Goal: Find specific page/section: Find specific page/section

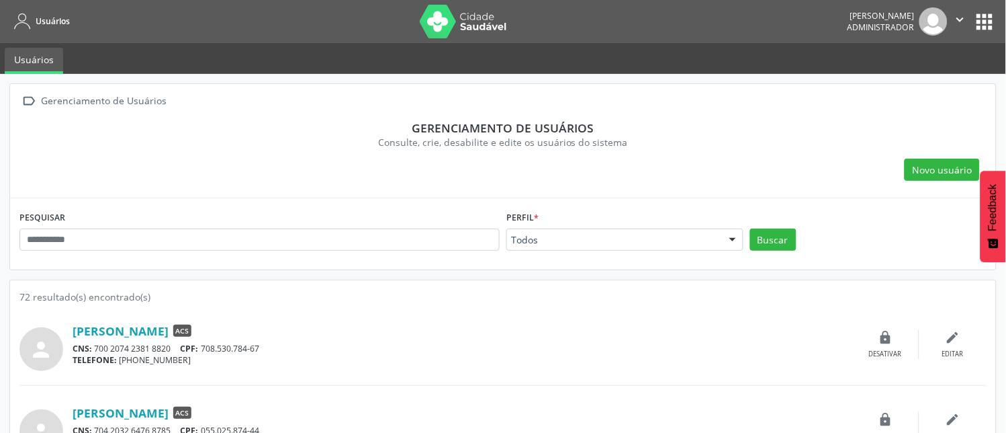
click at [728, 236] on div at bounding box center [733, 240] width 20 height 23
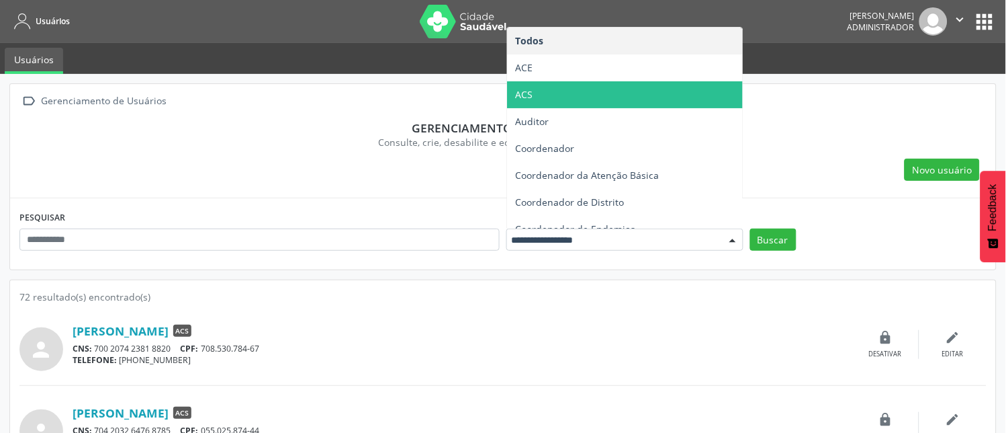
click at [559, 94] on span "ACS" at bounding box center [625, 94] width 236 height 27
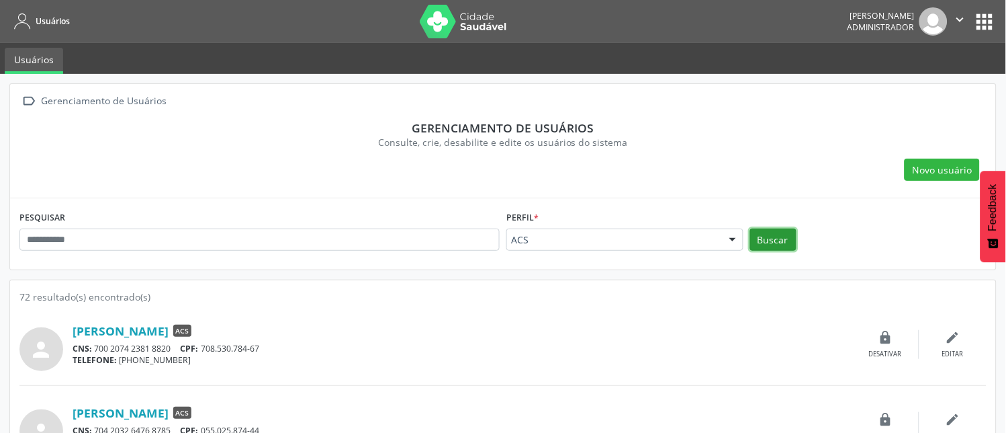
click at [764, 240] on button "Buscar" at bounding box center [773, 239] width 46 height 23
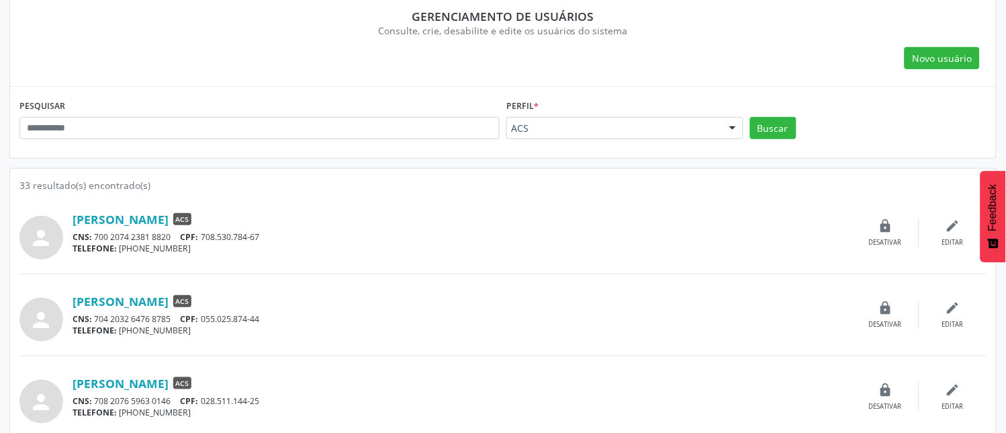
scroll to position [149, 0]
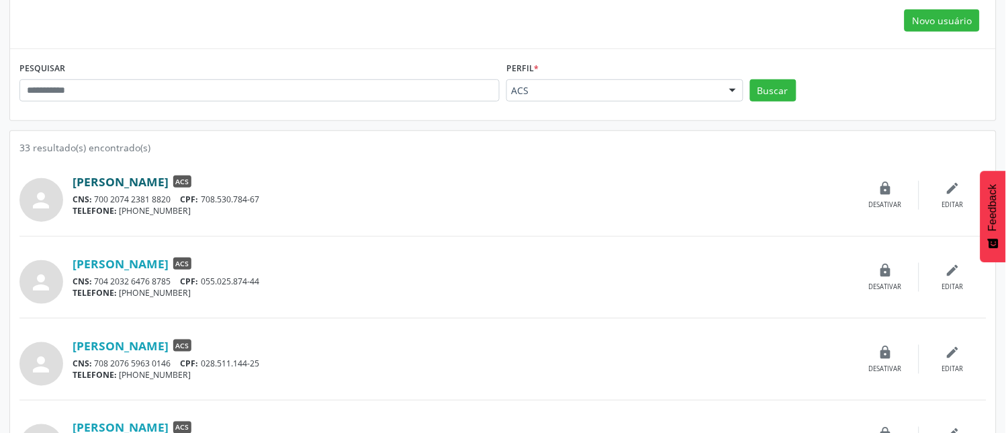
click at [169, 182] on link "[PERSON_NAME]" at bounding box center [121, 181] width 96 height 15
click at [138, 266] on link "[PERSON_NAME]" at bounding box center [121, 263] width 96 height 15
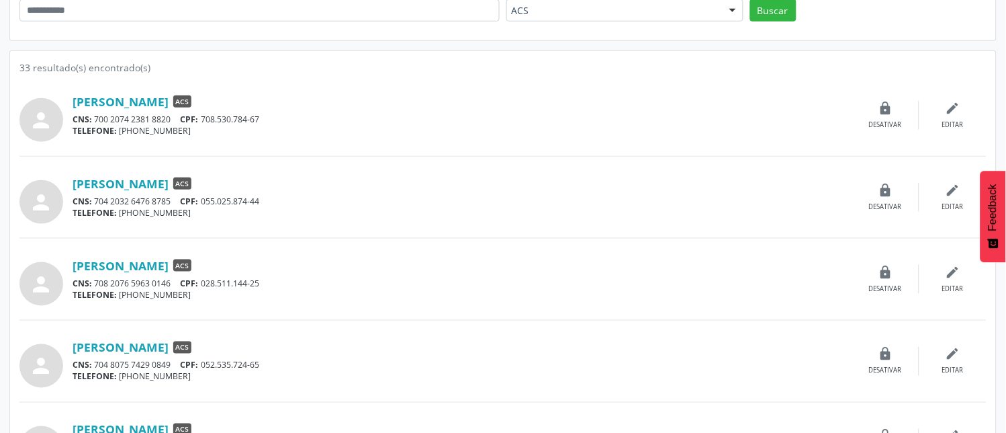
scroll to position [298, 0]
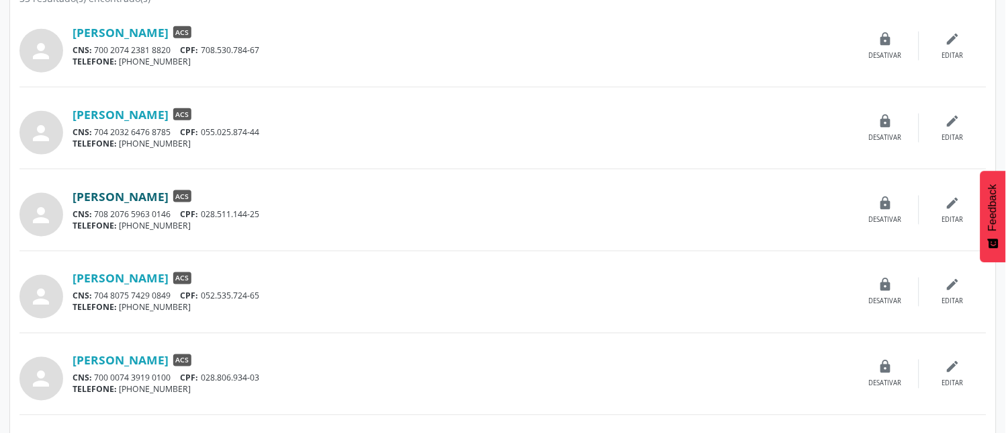
click at [152, 195] on link "[PERSON_NAME]" at bounding box center [121, 196] width 96 height 15
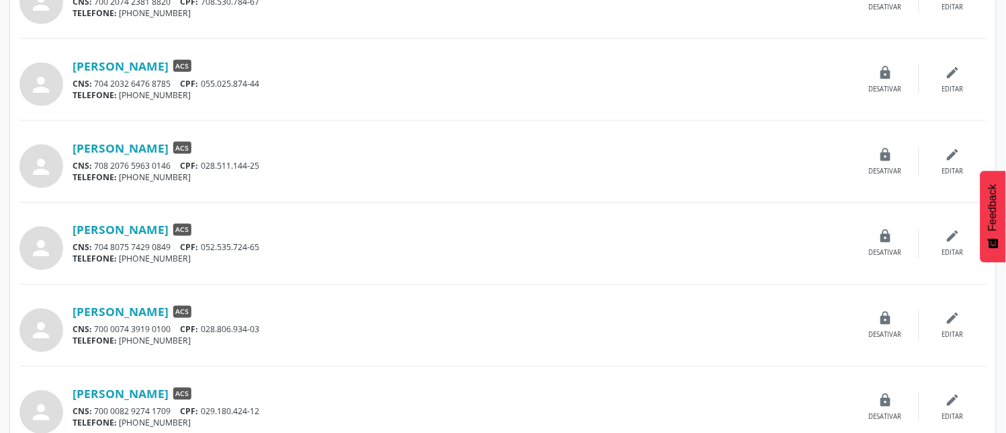
scroll to position [373, 0]
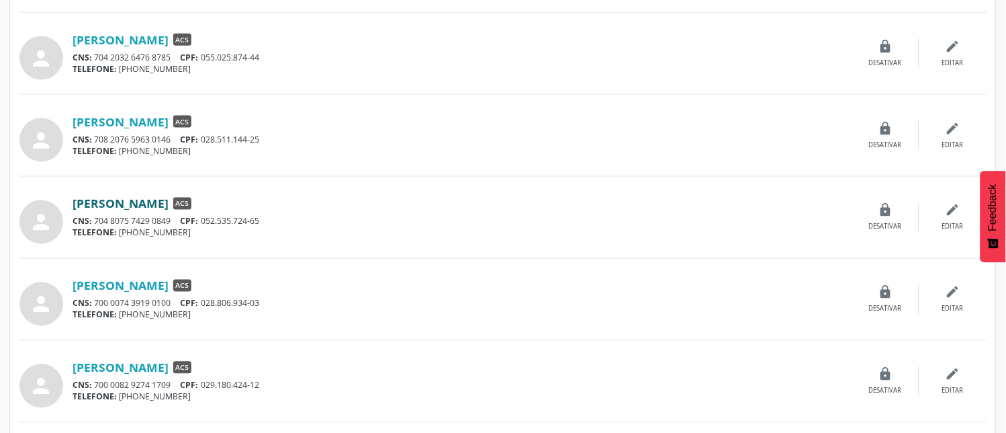
click at [143, 205] on link "[PERSON_NAME]" at bounding box center [121, 203] width 96 height 15
click at [151, 285] on link "[PERSON_NAME]" at bounding box center [121, 285] width 96 height 15
click at [151, 363] on link "[PERSON_NAME]" at bounding box center [121, 367] width 96 height 15
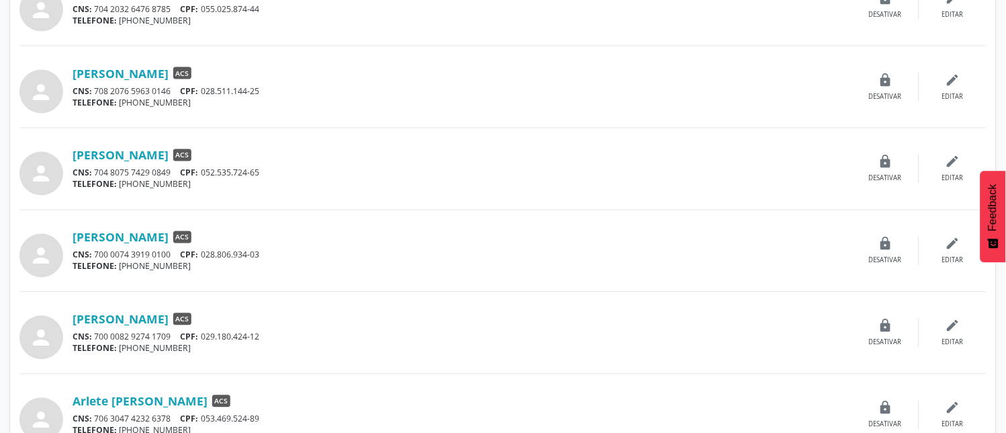
scroll to position [522, 0]
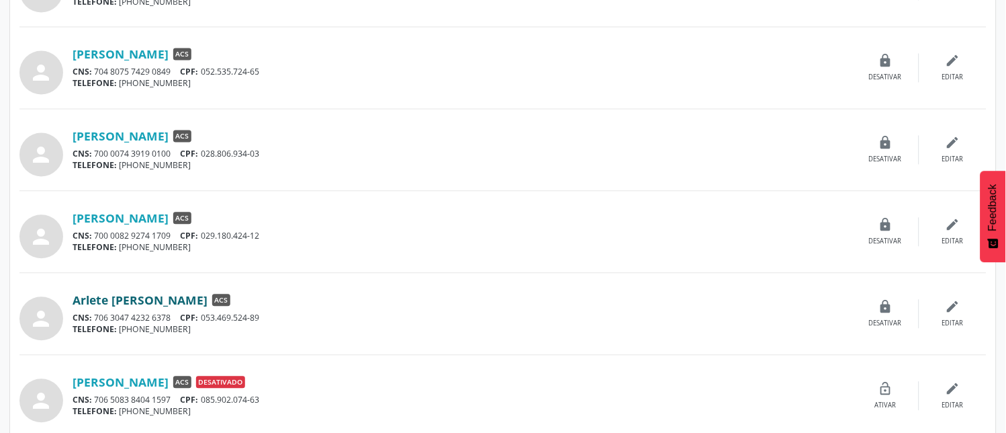
click at [158, 298] on link "Arlete [PERSON_NAME]" at bounding box center [140, 300] width 135 height 15
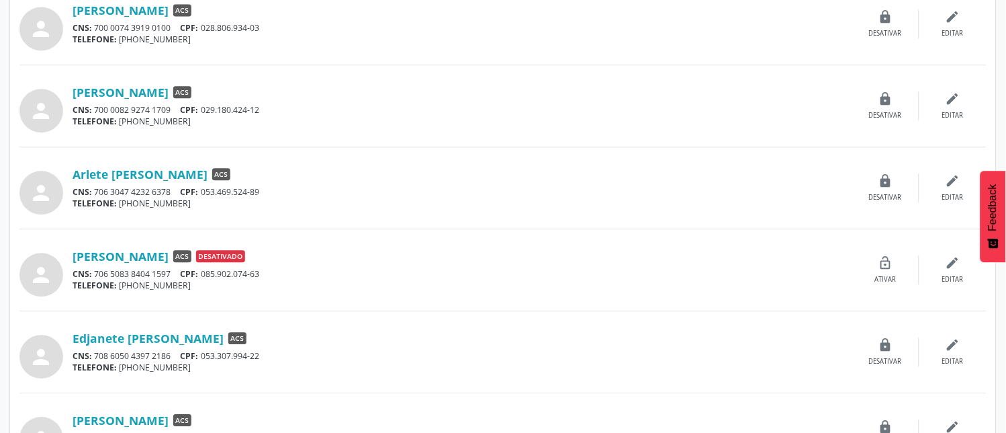
scroll to position [672, 0]
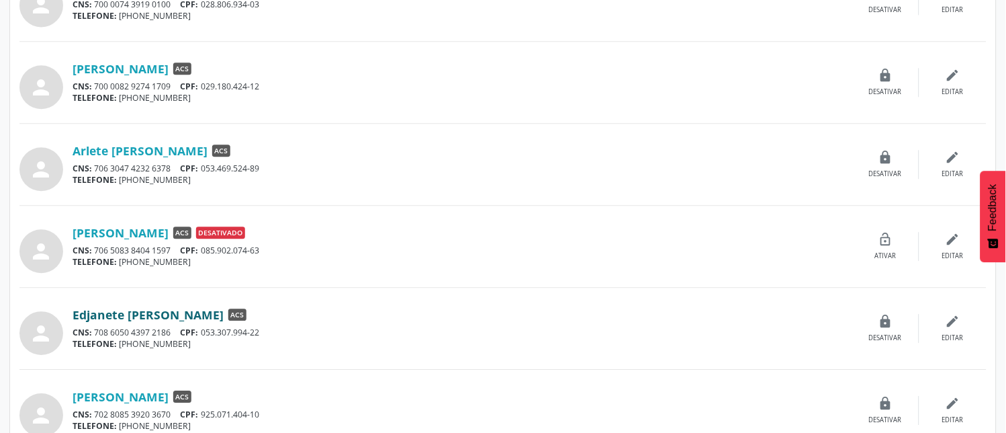
click at [213, 311] on link "Edjanete [PERSON_NAME]" at bounding box center [148, 314] width 151 height 15
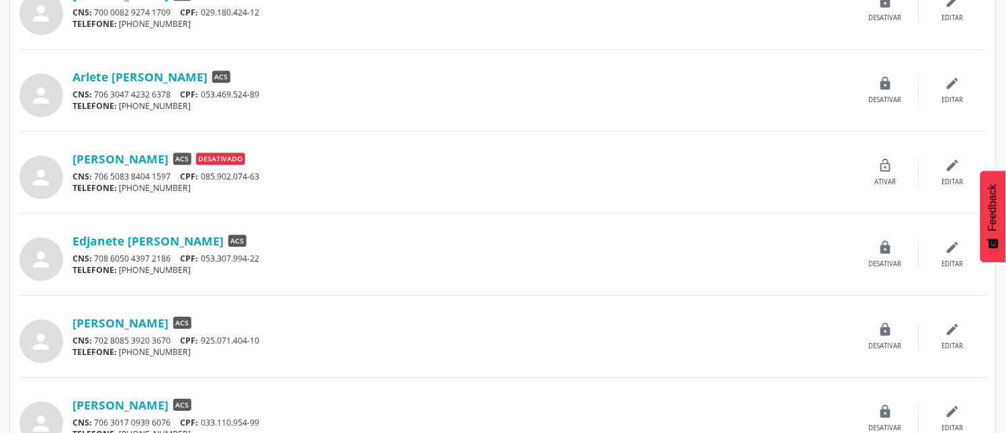
scroll to position [746, 0]
click at [165, 325] on link "[PERSON_NAME]" at bounding box center [121, 321] width 96 height 15
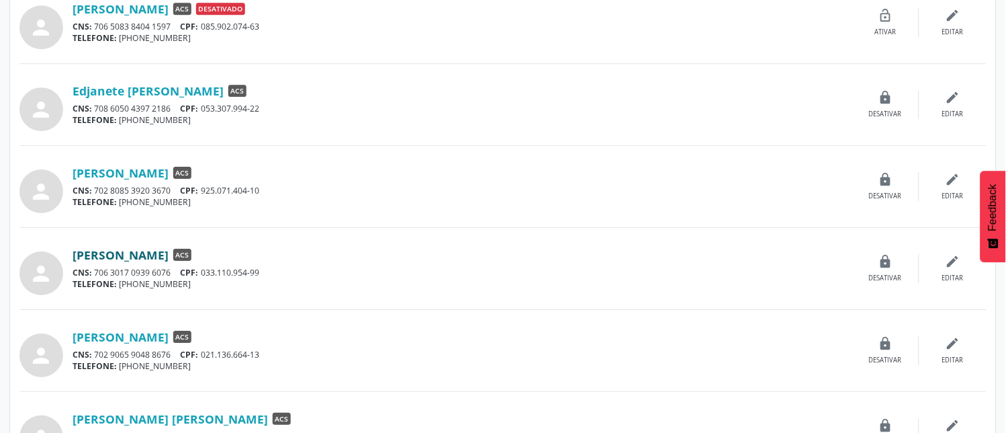
click at [152, 259] on link "[PERSON_NAME]" at bounding box center [121, 254] width 96 height 15
click at [169, 339] on link "[PERSON_NAME]" at bounding box center [121, 336] width 96 height 15
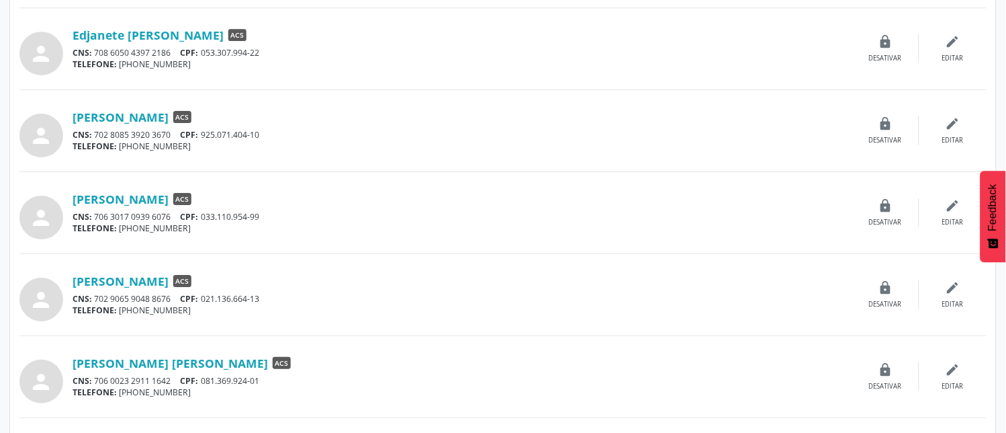
scroll to position [1044, 0]
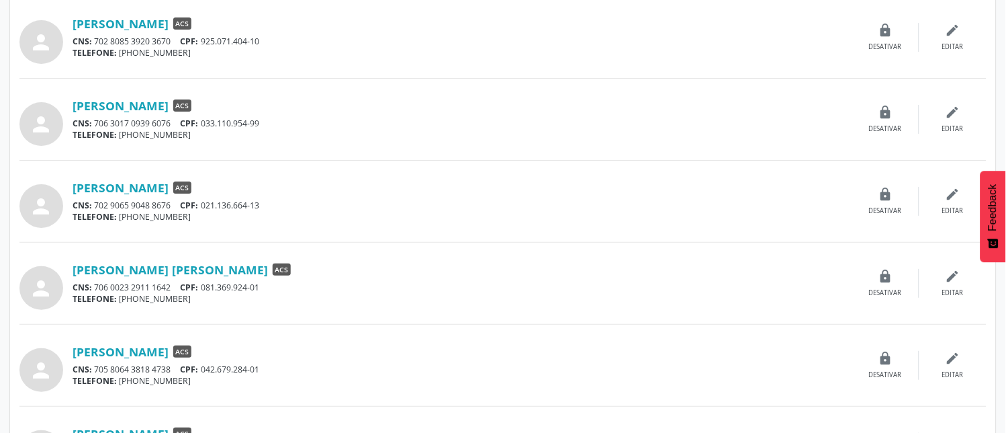
click at [169, 279] on div "[PERSON_NAME] [PERSON_NAME] ACS CNS: 706 0023 2911 1642 CPF: 081.369.924-01 TEL…" at bounding box center [463, 283] width 780 height 43
click at [171, 270] on link "[PERSON_NAME] [PERSON_NAME]" at bounding box center [170, 269] width 195 height 15
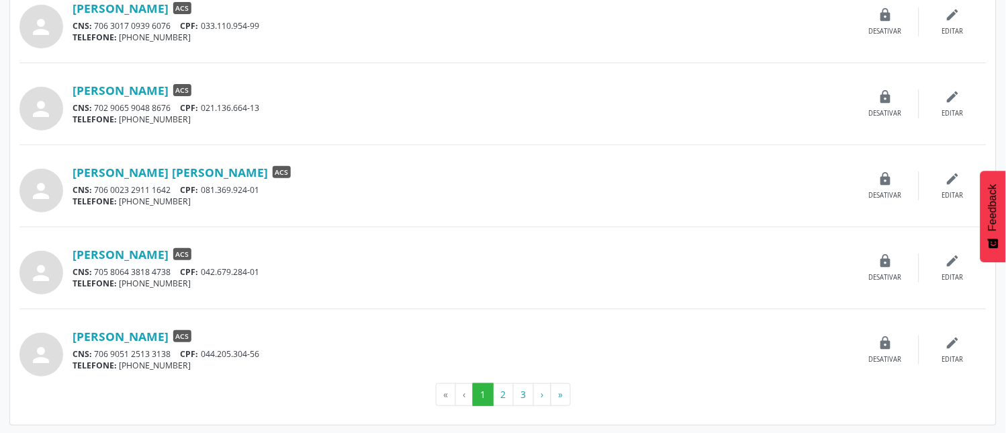
scroll to position [1144, 0]
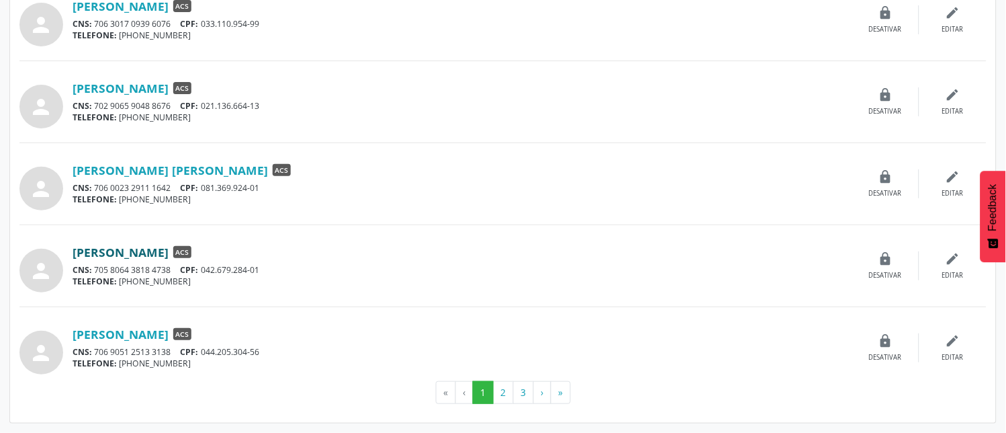
click at [169, 253] on link "[PERSON_NAME]" at bounding box center [121, 251] width 96 height 15
click at [157, 333] on link "[PERSON_NAME]" at bounding box center [121, 333] width 96 height 15
click at [504, 396] on button "2" at bounding box center [503, 392] width 21 height 23
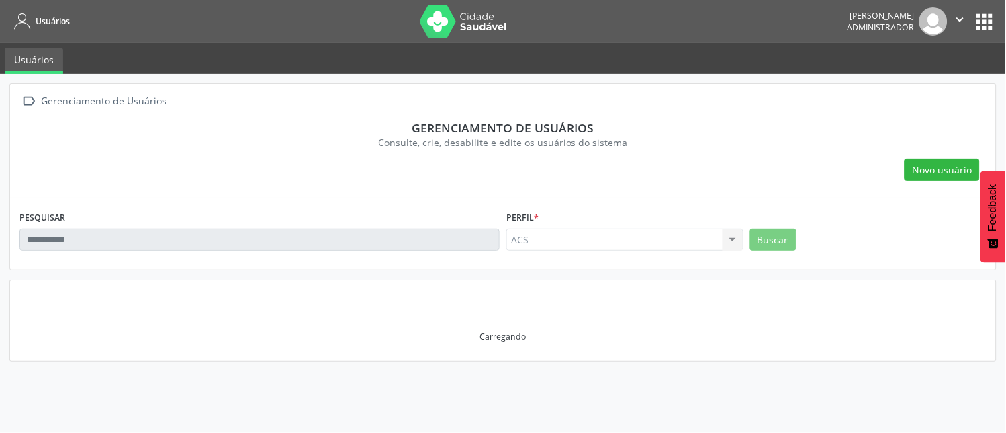
scroll to position [0, 0]
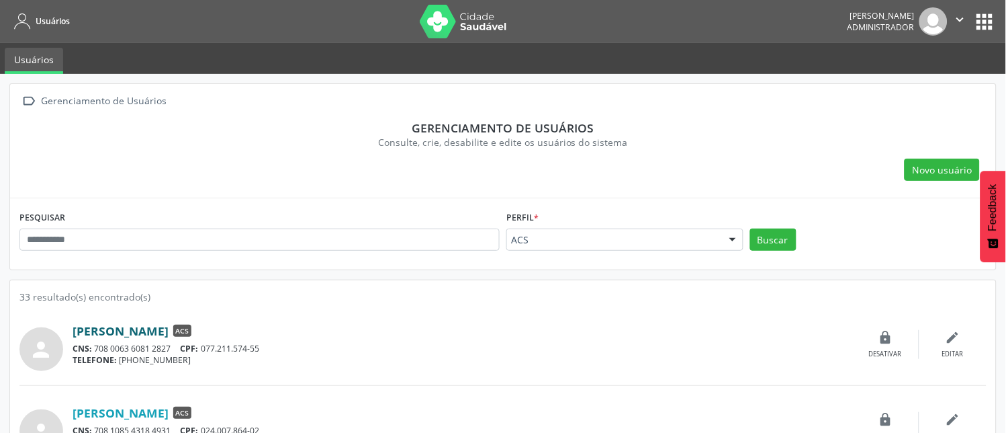
click at [169, 333] on link "[PERSON_NAME]" at bounding box center [121, 330] width 96 height 15
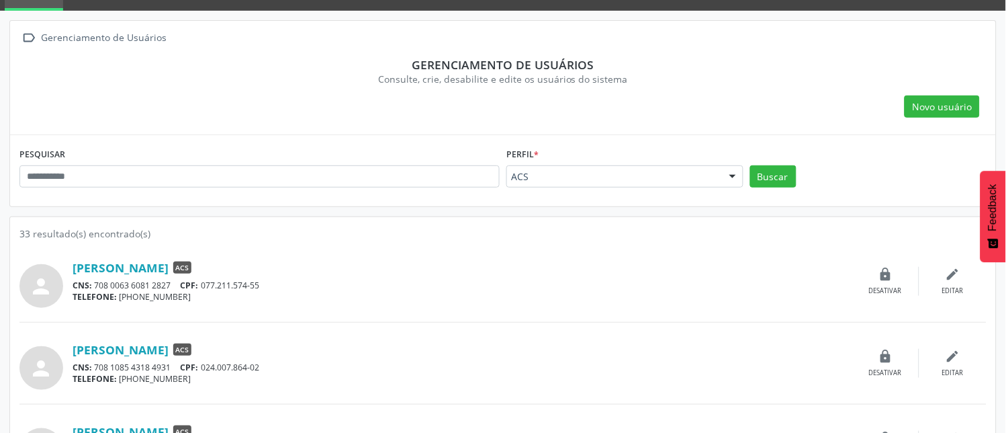
scroll to position [149, 0]
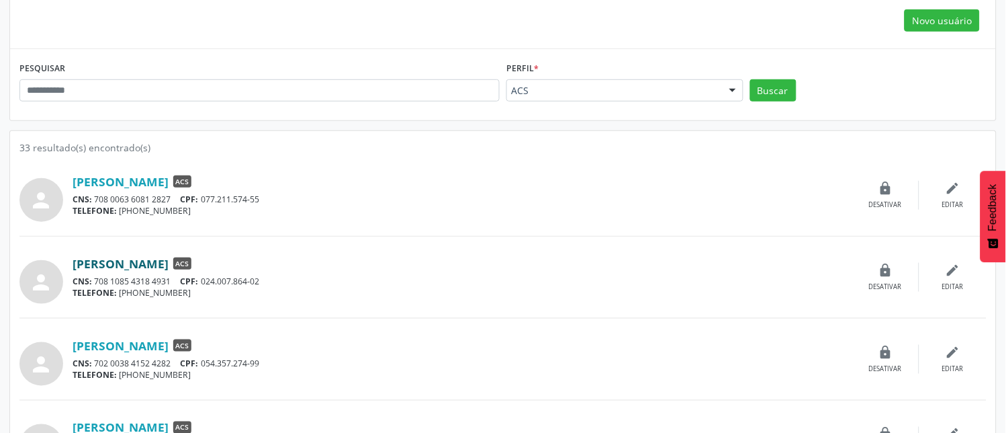
click at [169, 267] on link "[PERSON_NAME]" at bounding box center [121, 263] width 96 height 15
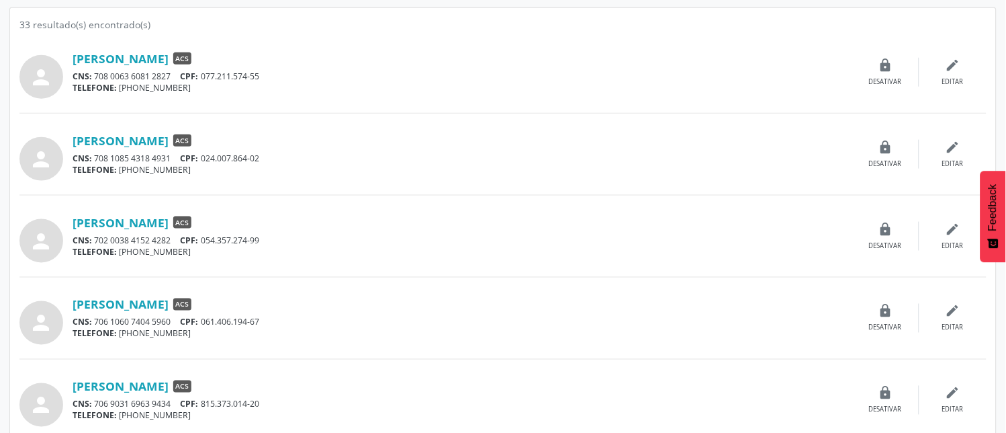
scroll to position [298, 0]
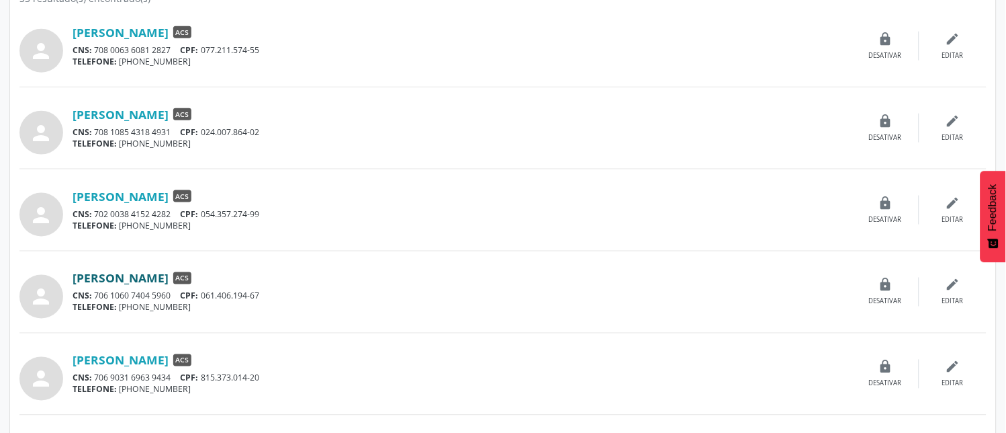
click at [169, 279] on link "[PERSON_NAME]" at bounding box center [121, 278] width 96 height 15
click at [169, 363] on link "[PERSON_NAME]" at bounding box center [121, 360] width 96 height 15
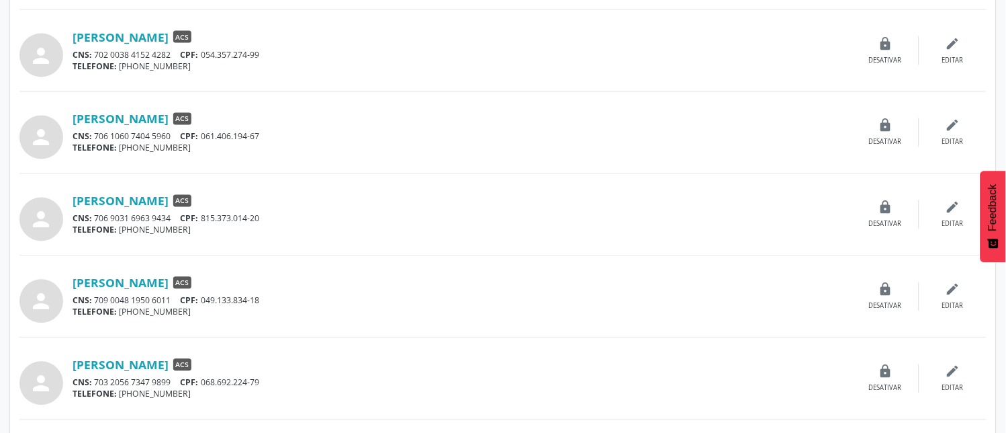
scroll to position [522, 0]
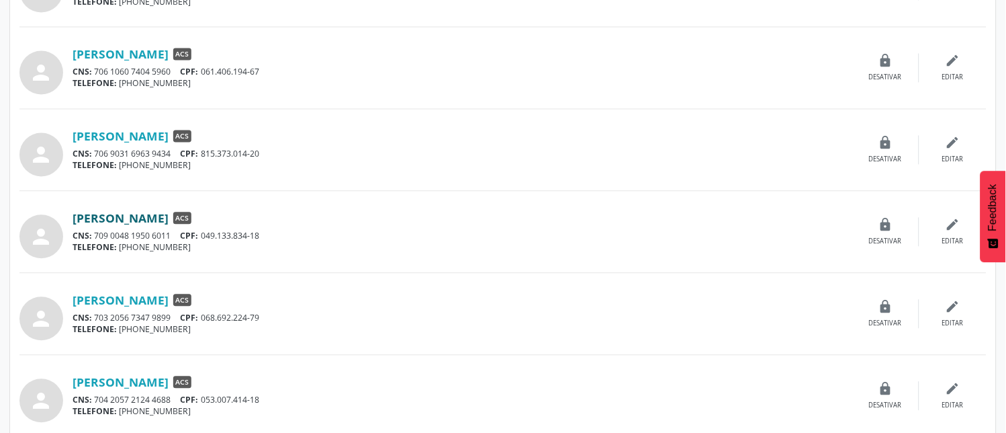
click at [163, 217] on link "[PERSON_NAME]" at bounding box center [121, 218] width 96 height 15
click at [169, 306] on link "[PERSON_NAME]" at bounding box center [121, 300] width 96 height 15
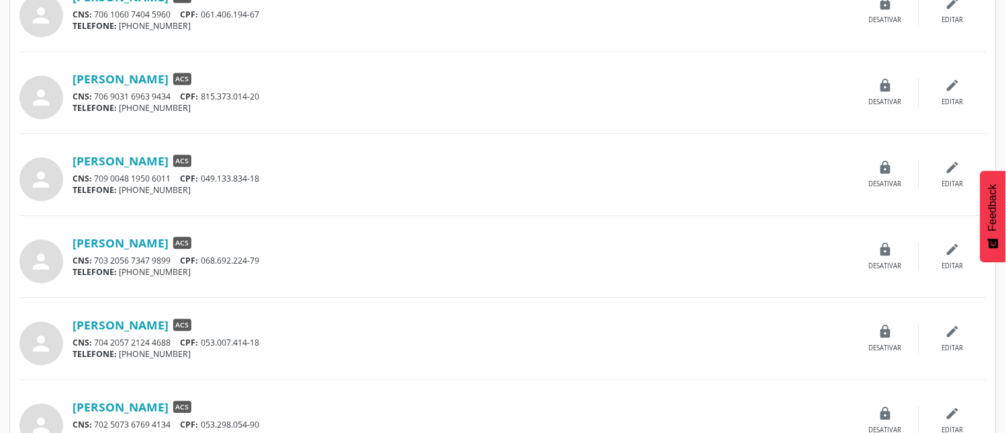
scroll to position [596, 0]
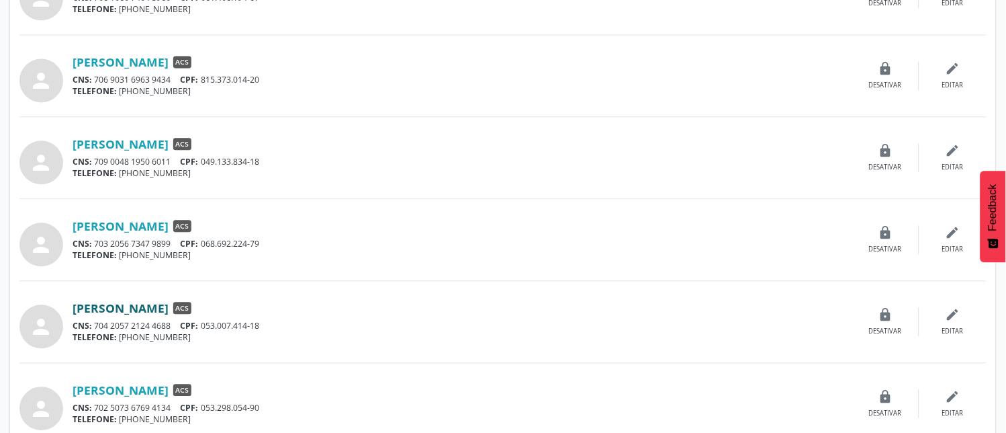
click at [169, 312] on link "[PERSON_NAME]" at bounding box center [121, 307] width 96 height 15
click at [158, 388] on link "[PERSON_NAME]" at bounding box center [121, 389] width 96 height 15
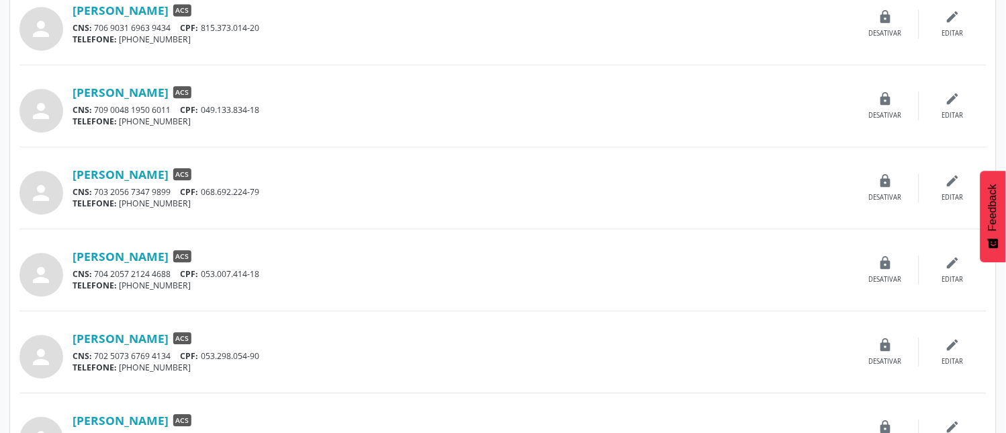
scroll to position [746, 0]
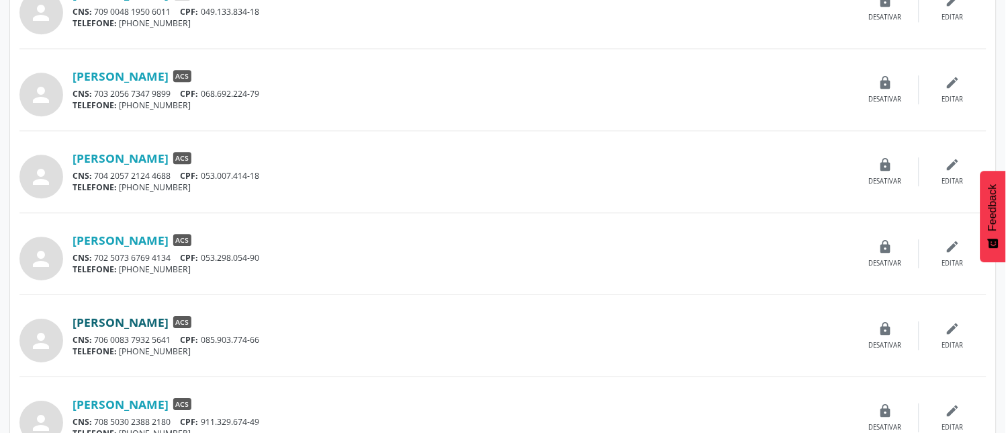
click at [169, 320] on link "[PERSON_NAME]" at bounding box center [121, 321] width 96 height 15
click at [119, 401] on link "[PERSON_NAME]" at bounding box center [121, 403] width 96 height 15
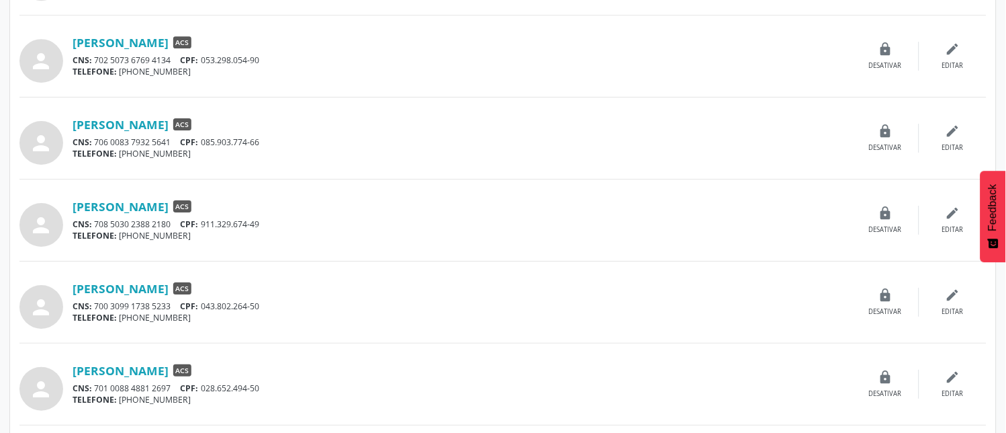
scroll to position [970, 0]
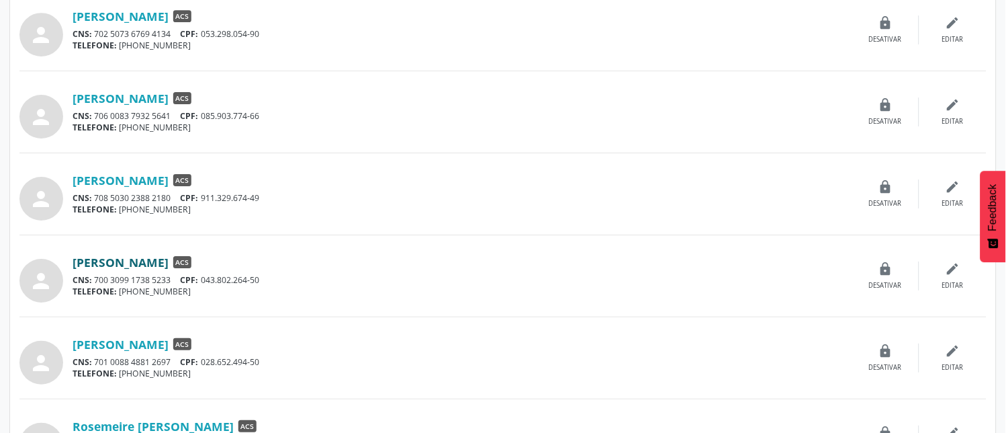
click at [140, 265] on link "[PERSON_NAME]" at bounding box center [121, 262] width 96 height 15
click at [169, 341] on link "[PERSON_NAME]" at bounding box center [121, 344] width 96 height 15
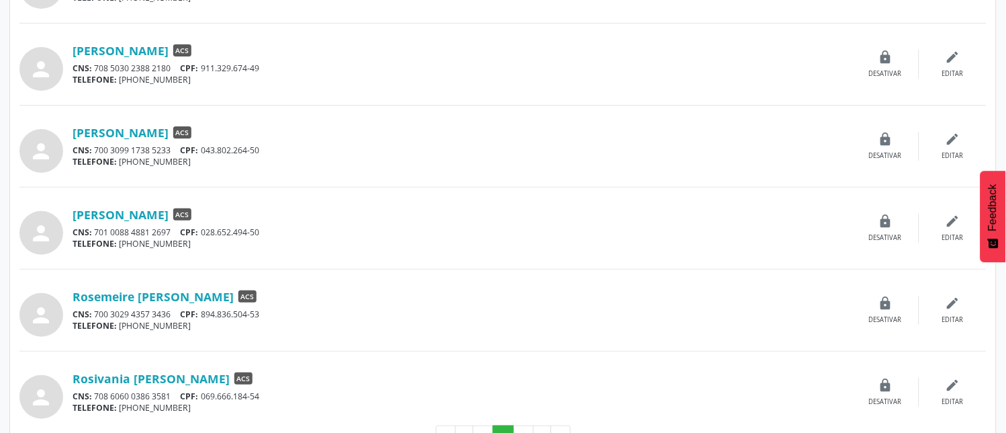
scroll to position [1119, 0]
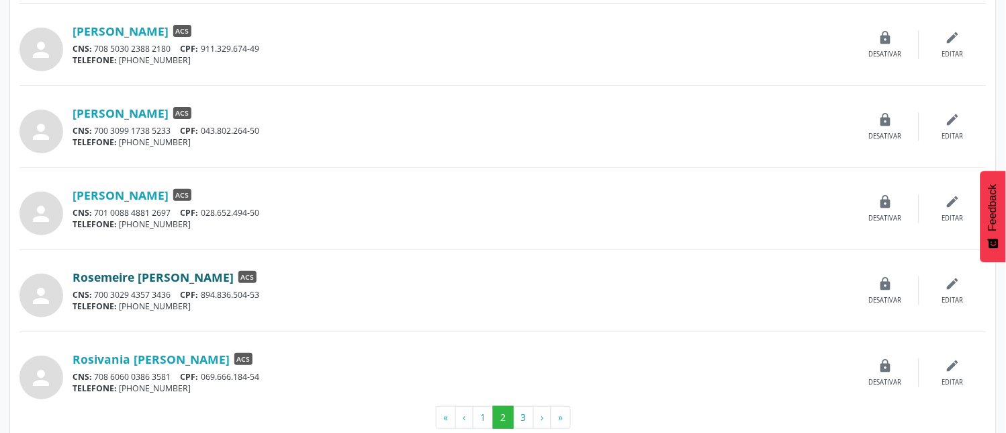
click at [179, 277] on link "Rosemeire [PERSON_NAME]" at bounding box center [153, 276] width 161 height 15
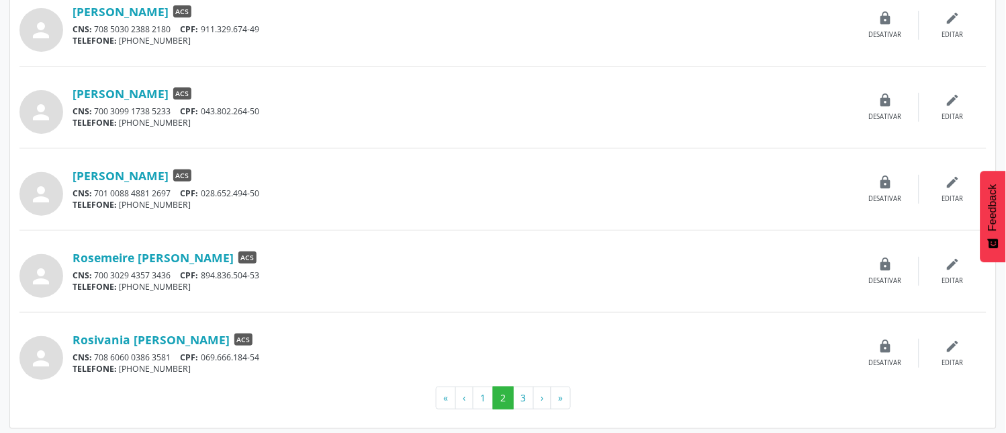
scroll to position [1144, 0]
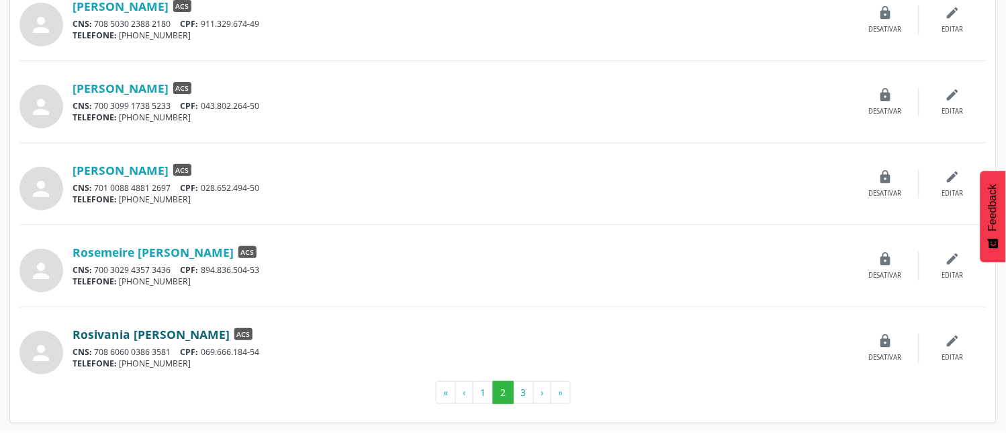
click at [159, 334] on link "Rosivania [PERSON_NAME]" at bounding box center [151, 333] width 157 height 15
click at [527, 394] on button "3" at bounding box center [523, 392] width 21 height 23
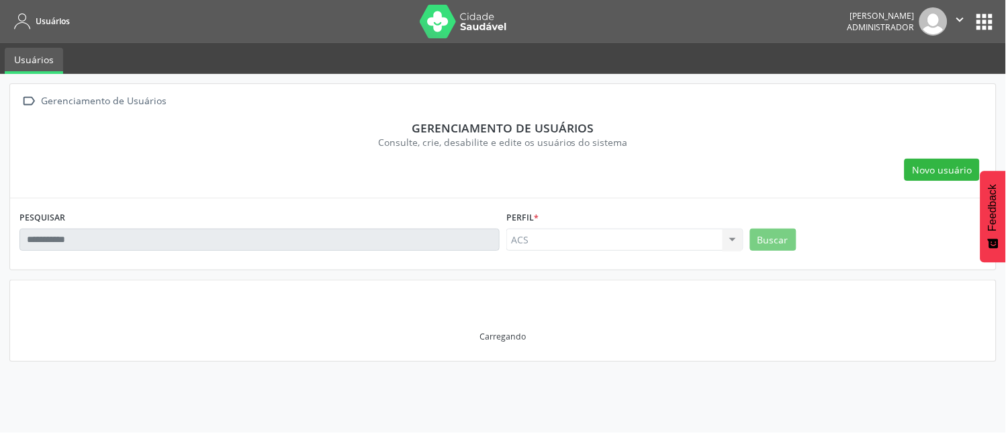
scroll to position [0, 0]
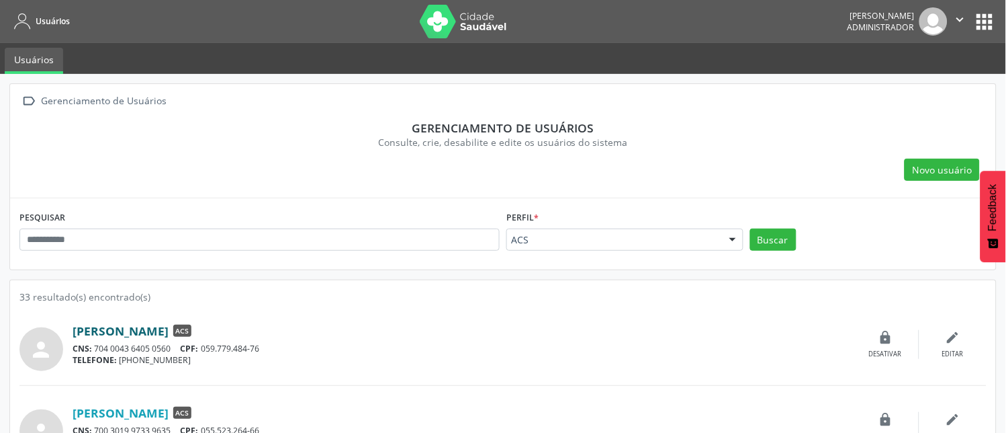
click at [151, 330] on link "[PERSON_NAME]" at bounding box center [121, 330] width 96 height 15
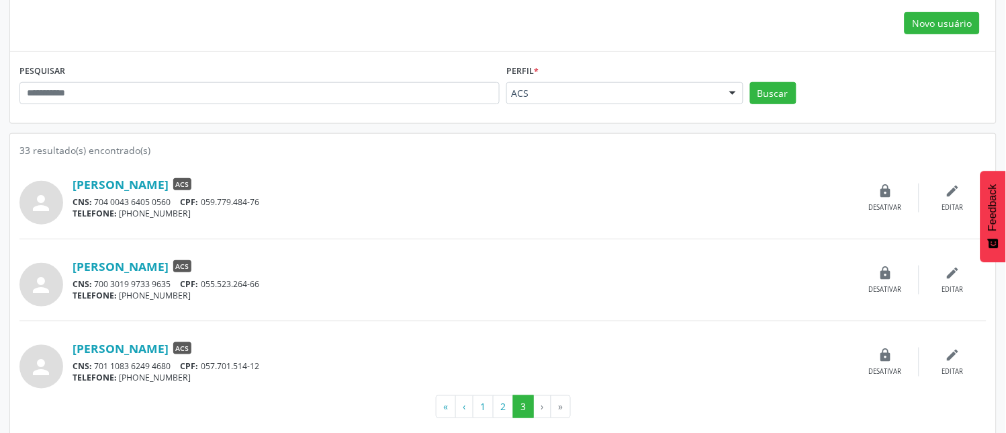
scroll to position [149, 0]
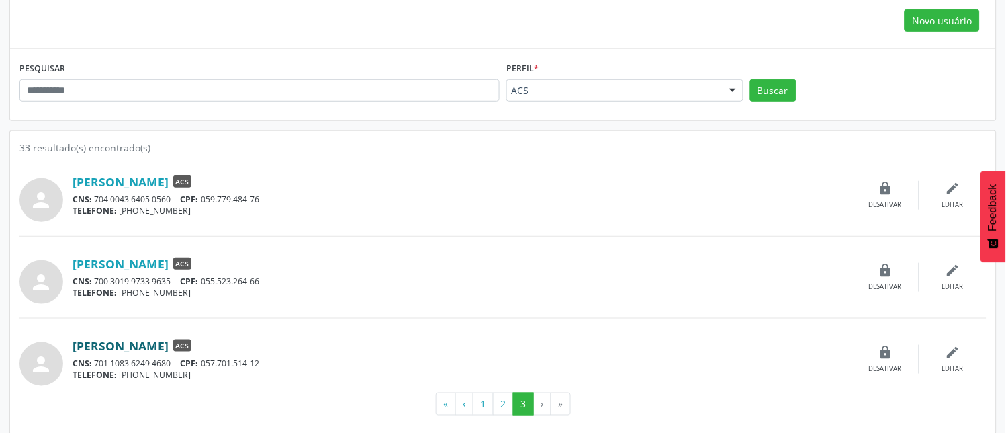
click at [124, 345] on link "[PERSON_NAME]" at bounding box center [121, 345] width 96 height 15
